Goal: Communication & Community: Answer question/provide support

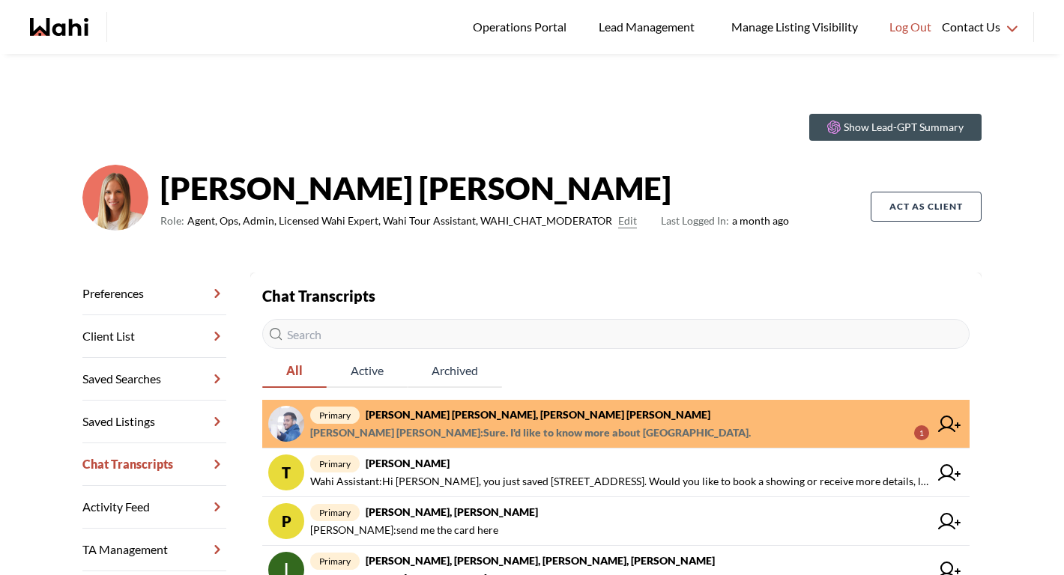
click at [504, 405] on link "primary Mohammed Saad Yaseen, Salama Karim, Michelle Mohammed Saad Yaseen : Sur…" at bounding box center [615, 424] width 707 height 49
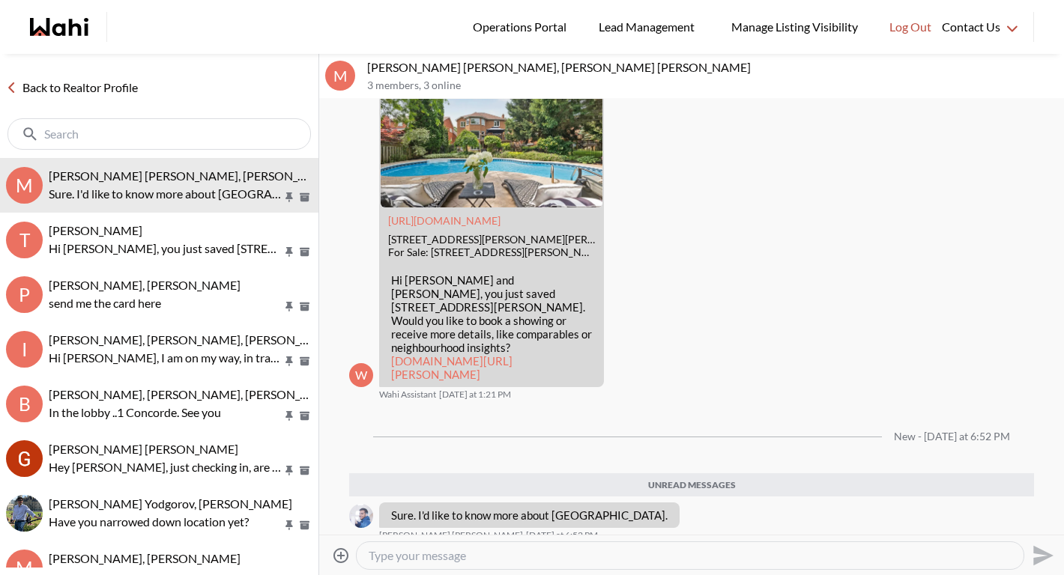
scroll to position [1768, 0]
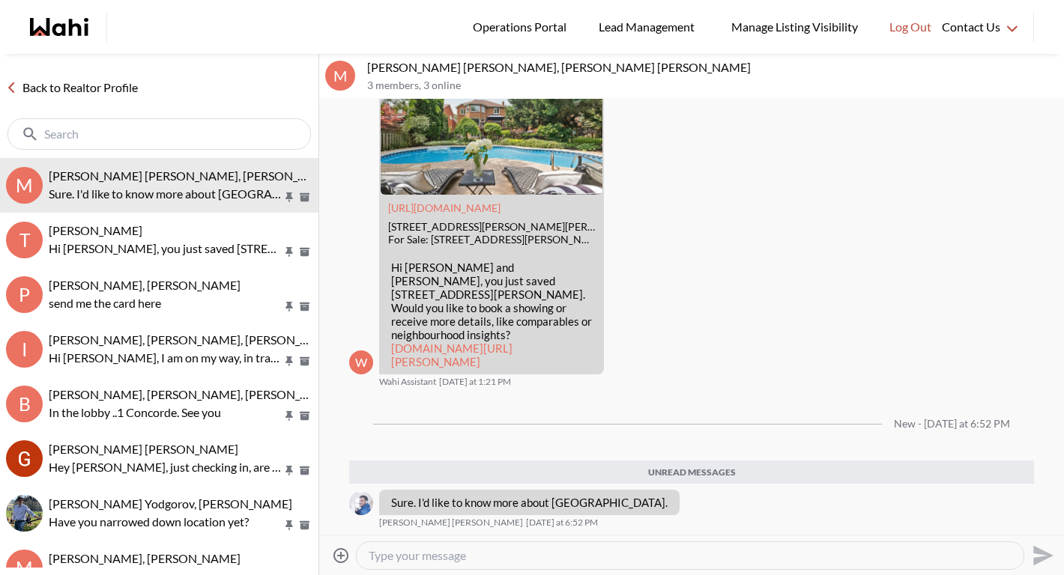
click at [486, 557] on textarea "Type your message" at bounding box center [690, 555] width 643 height 15
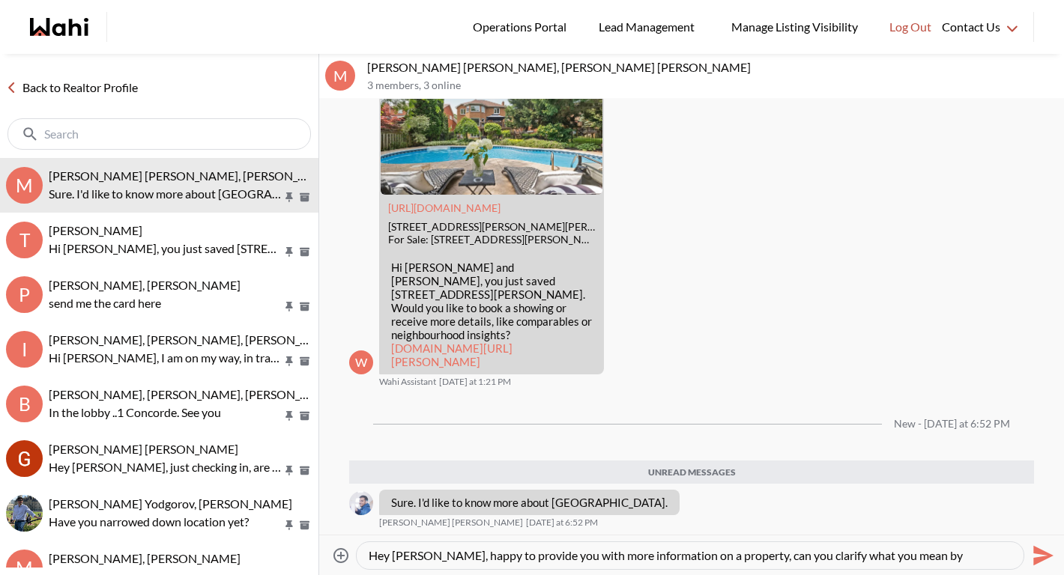
type textarea "Hey Mohammed, happy to provide you with more information on a property, can you…"
click at [435, 363] on link "wahi.com/ca/en/real-estate/on/gta/durham/clarington/newcastle/9-foster-creek-dr…" at bounding box center [451, 355] width 121 height 27
click at [1013, 557] on div "Hey Mohammed, happy to provide you with more information on a property, can you…" at bounding box center [690, 555] width 667 height 27
click at [1007, 555] on textarea "Hey Mohammed, happy to provide you with more information on a property, can you…" at bounding box center [690, 555] width 643 height 15
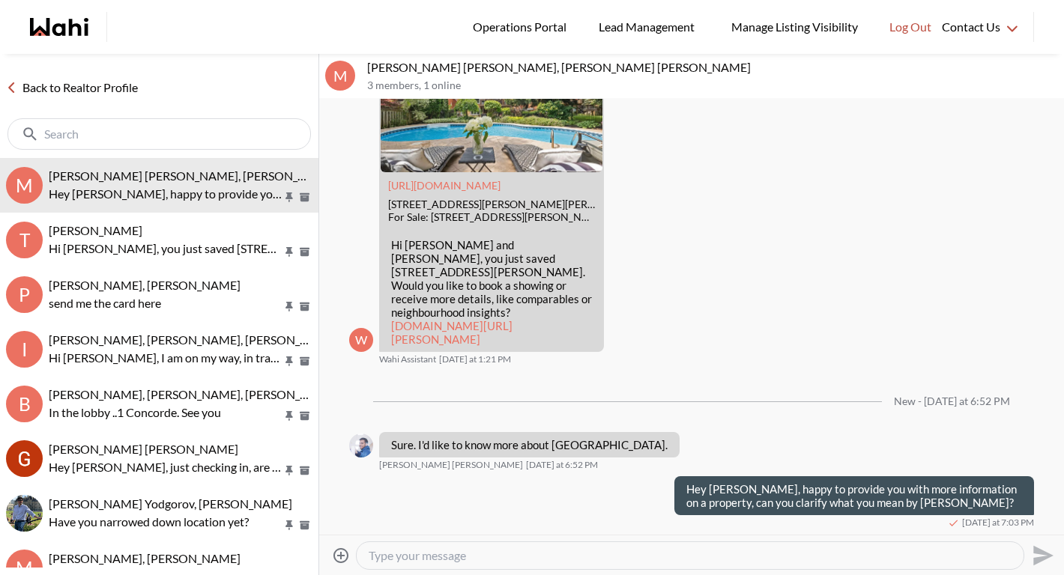
scroll to position [1791, 0]
click at [79, 90] on link "Back to Realtor Profile" at bounding box center [72, 87] width 144 height 19
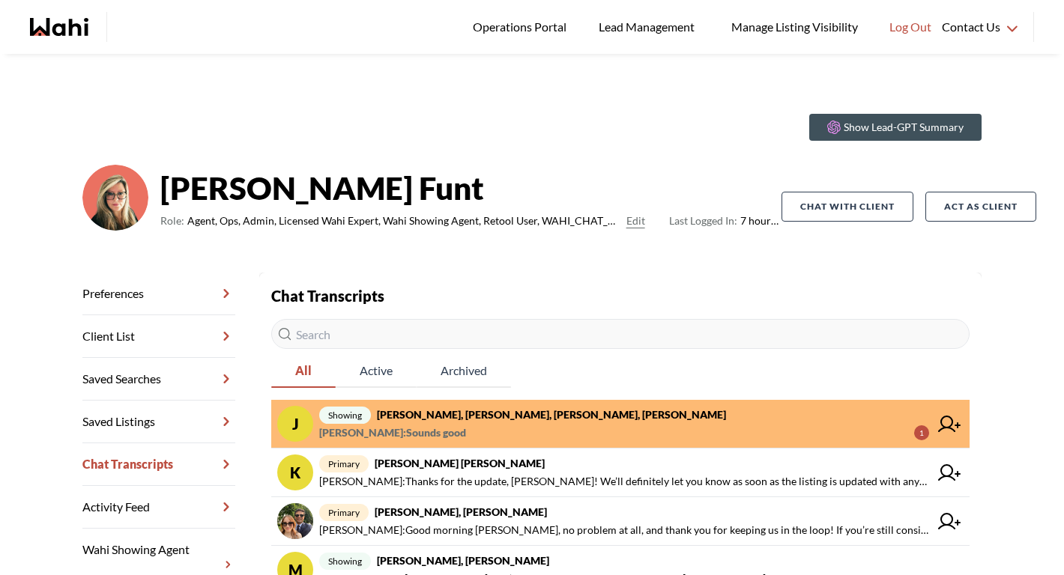
click at [441, 439] on span "Aman Muthreja : Sounds good" at bounding box center [392, 433] width 147 height 18
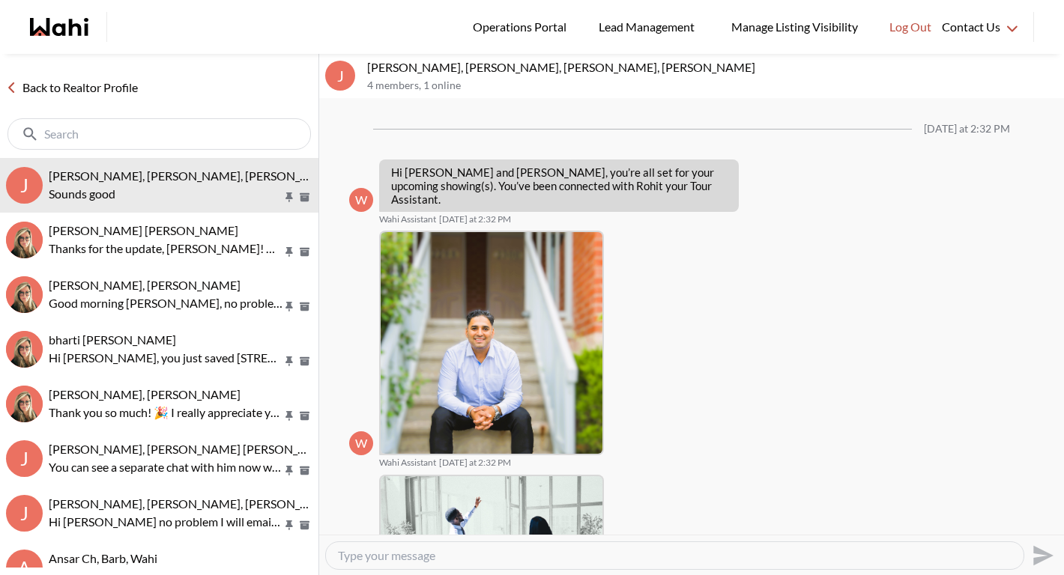
scroll to position [465, 0]
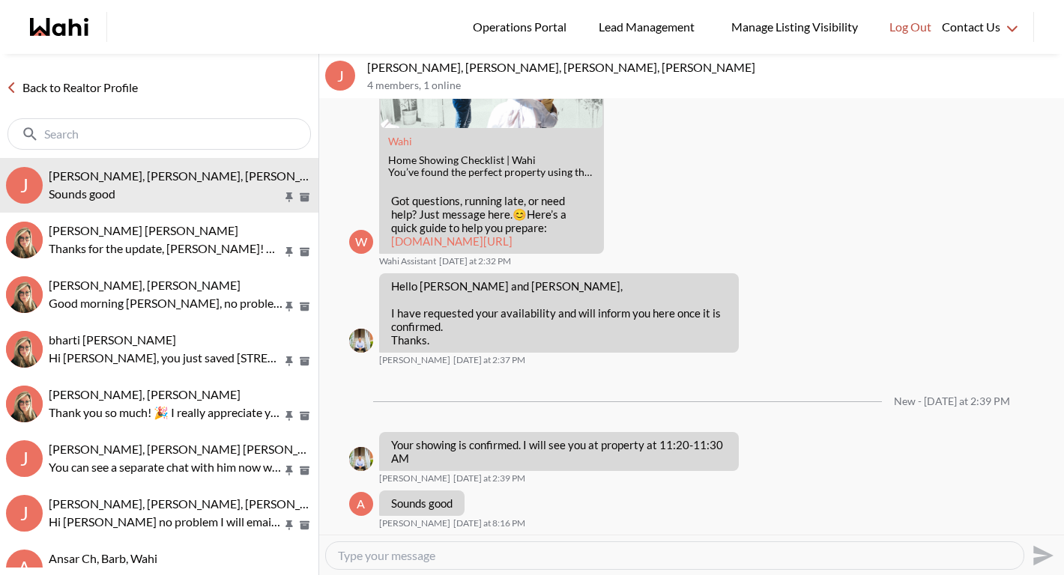
click at [103, 98] on div "Back to Realtor Profile" at bounding box center [159, 106] width 318 height 104
click at [111, 86] on link "Back to Realtor Profile" at bounding box center [72, 87] width 144 height 19
